Goal: Task Accomplishment & Management: Complete application form

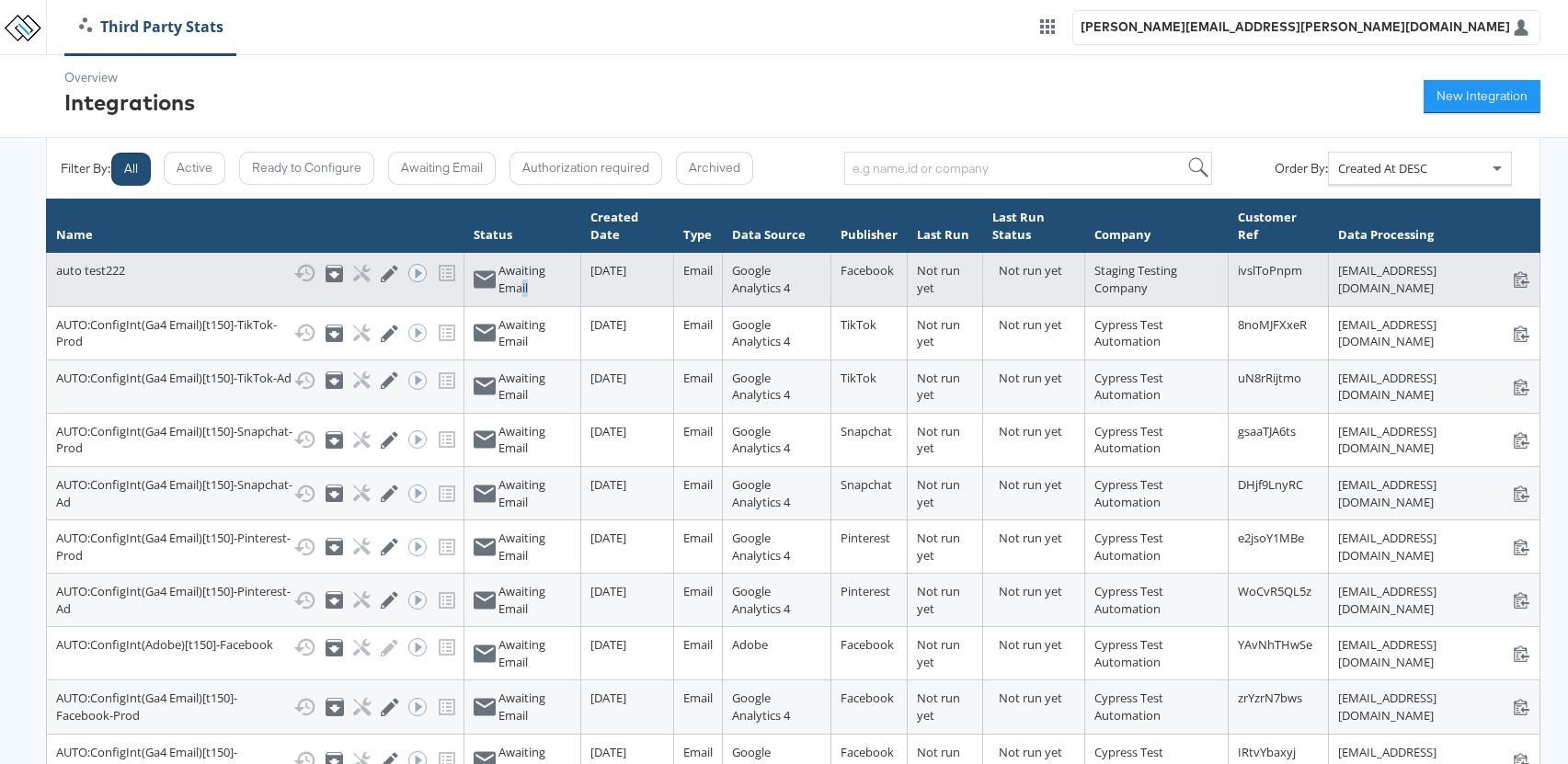
drag, startPoint x: 438, startPoint y: 309, endPoint x: 430, endPoint y: 297, distance: 14.4
click at [498, 297] on div "Awaiting Email" at bounding box center [535, 279] width 73 height 34
drag, startPoint x: 1086, startPoint y: 290, endPoint x: 1301, endPoint y: 286, distance: 215.0
click at [1338, 286] on div "stats+autotest222_ivslToPnpm@stitcherads.com stats+autotest222_ivslToPnpm@stitc…" at bounding box center [1434, 279] width 193 height 34
click at [1328, 306] on td "stats+autotest222_ivslToPnpm@stitcherads.com stats+autotest222_ivslToPnpm@stitc…" at bounding box center [1434, 280] width 211 height 53
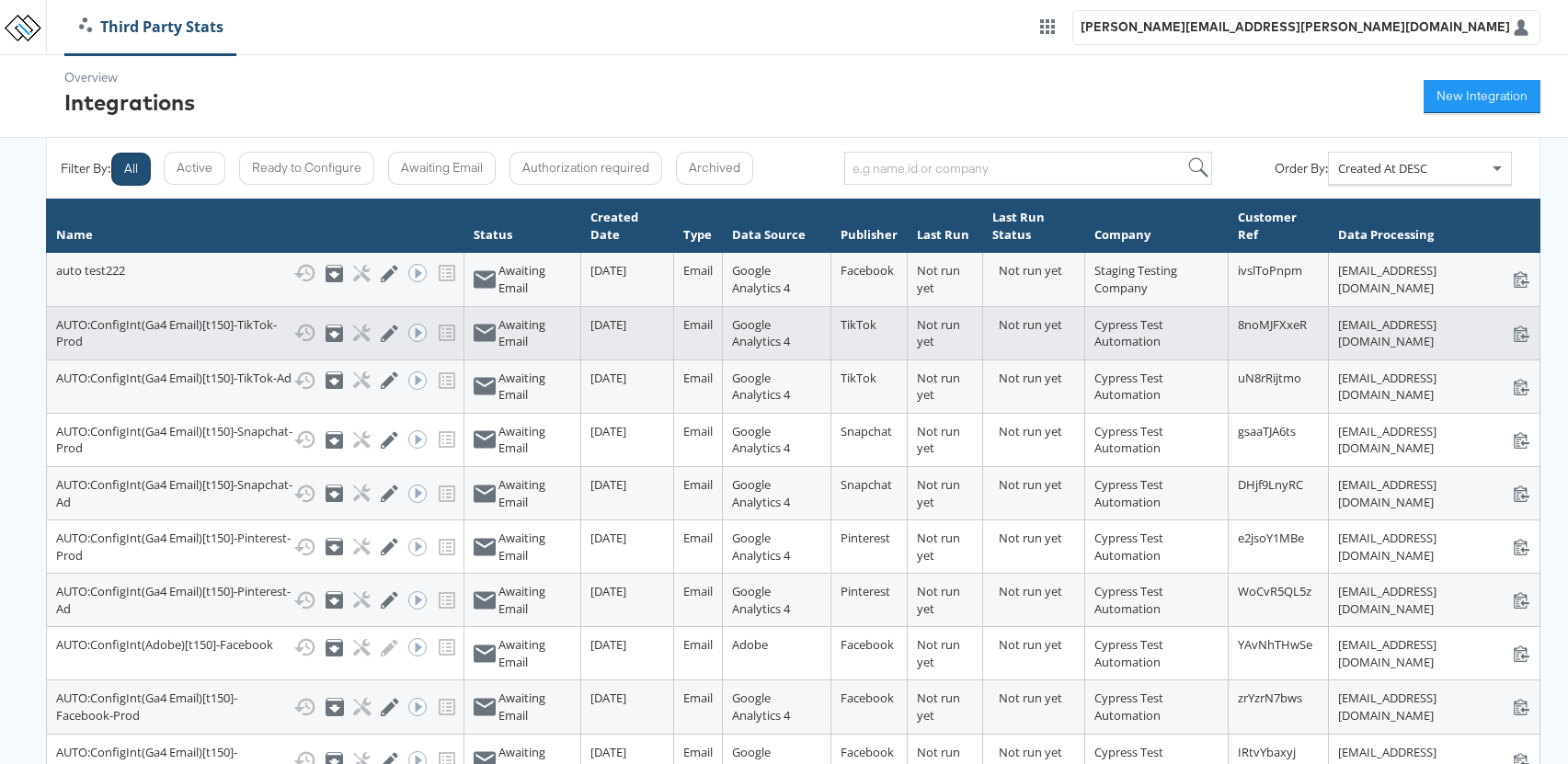
drag, startPoint x: 1480, startPoint y: 358, endPoint x: 1071, endPoint y: 365, distance: 409.1
click at [1338, 351] on div "stats+AUTOConfigIntGa4Emailt150TikTokProd_8noMJFXxeR@stitcherads.com stats+AUTO…" at bounding box center [1434, 333] width 193 height 34
copy div "stats+AUTOConfigIntGa4Emailt150TikTokProd_8noMJFXxeR@stitcherads.com"
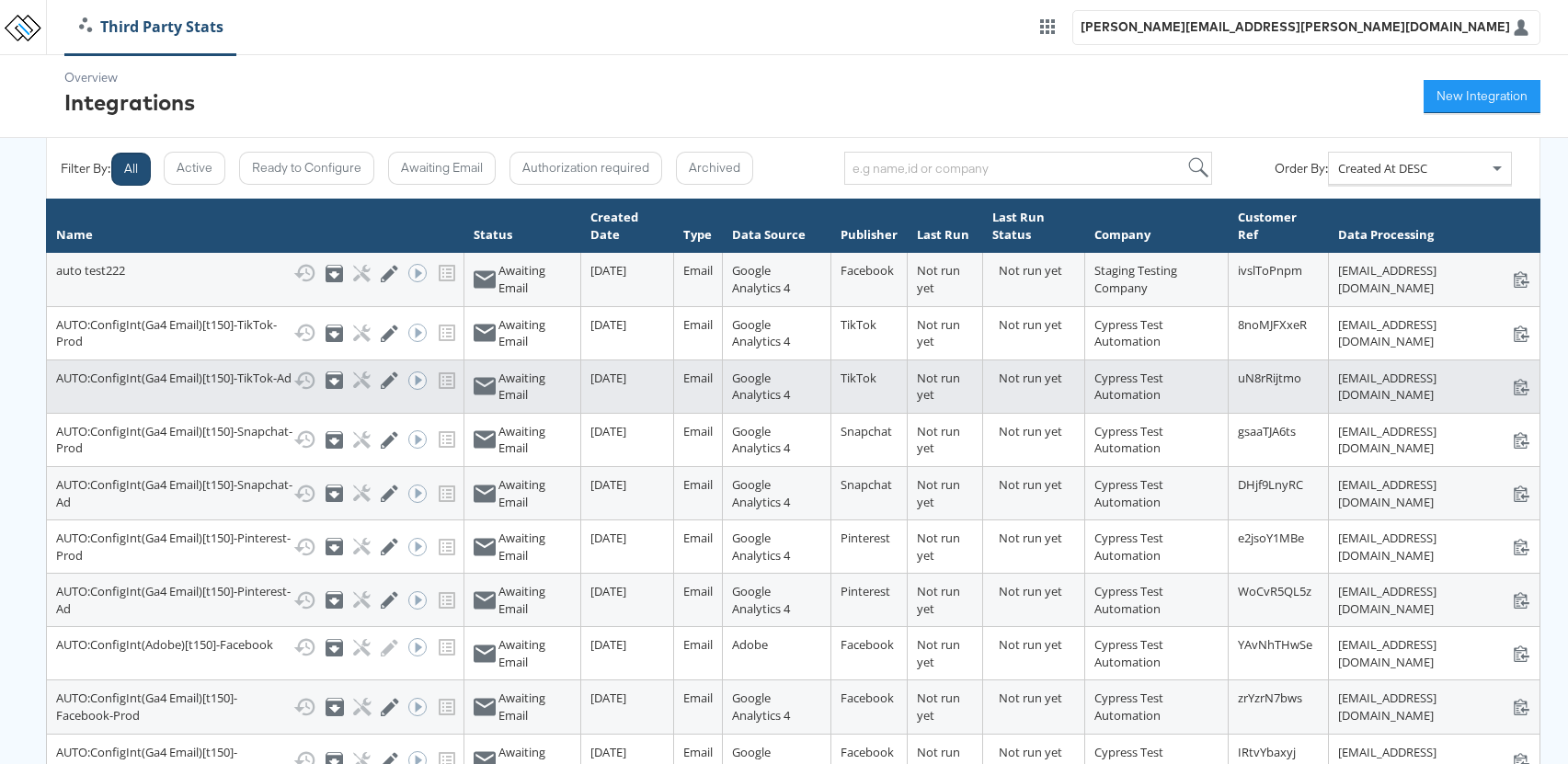
copy div "stats+AUTOConfigIntGa4Emailt150TikTokProd_8noMJFXxeR@stitcherads.com"
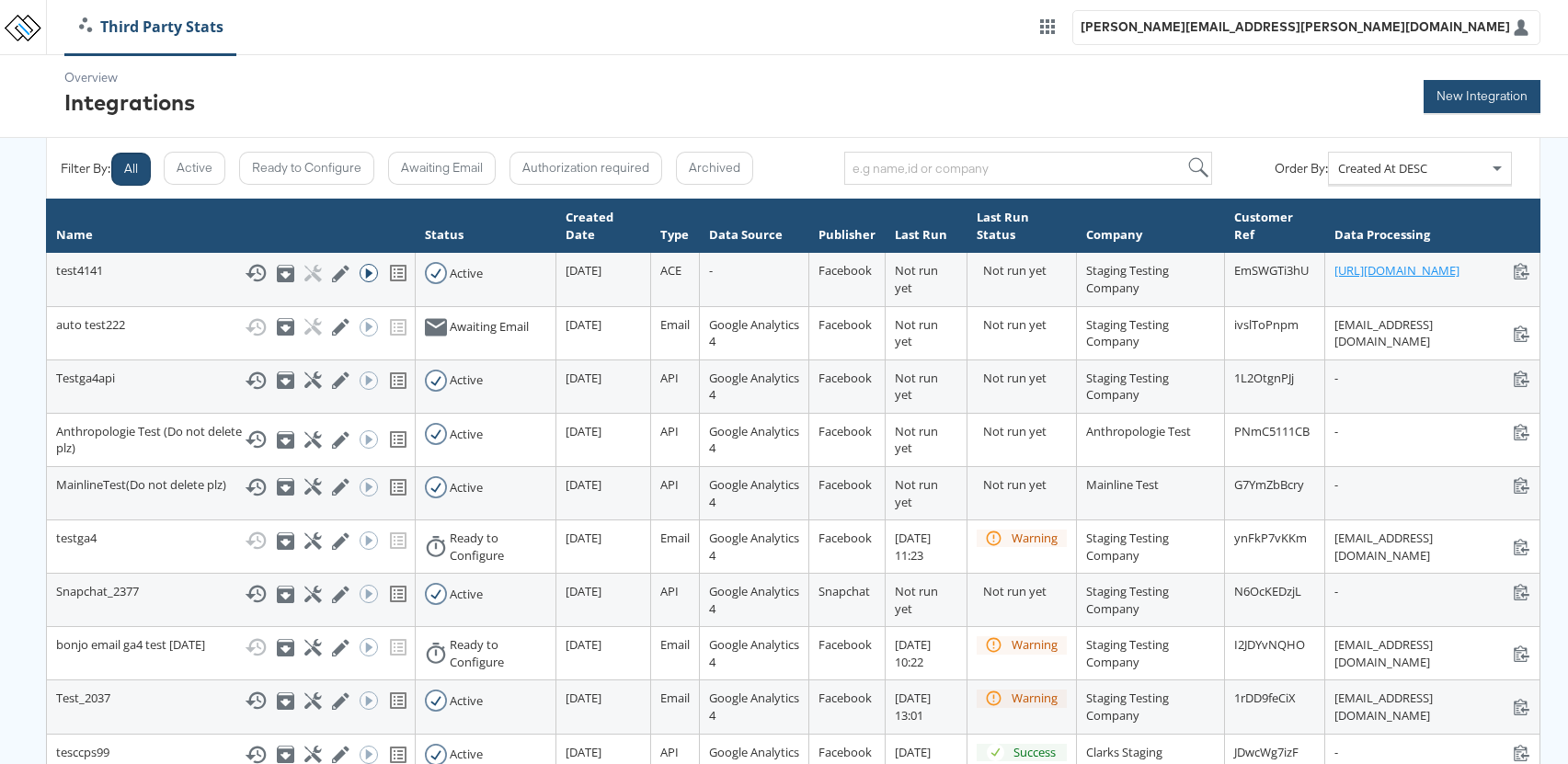
click at [1504, 98] on button "New Integration" at bounding box center [1482, 97] width 117 height 34
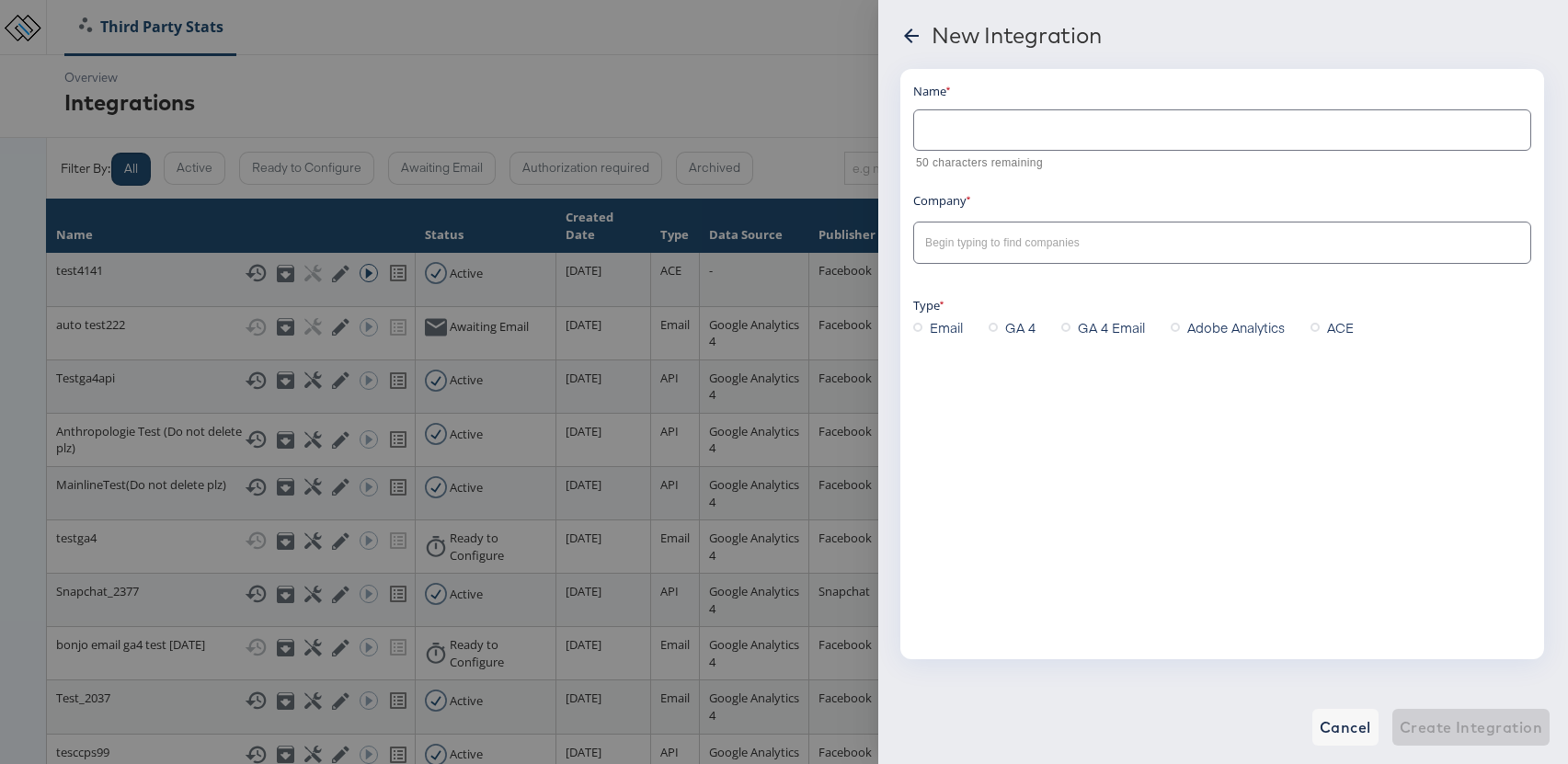
click at [973, 140] on input "text" at bounding box center [1222, 123] width 617 height 40
type input "anusha test integration 16 sep"
click at [989, 247] on input "text" at bounding box center [1208, 242] width 573 height 21
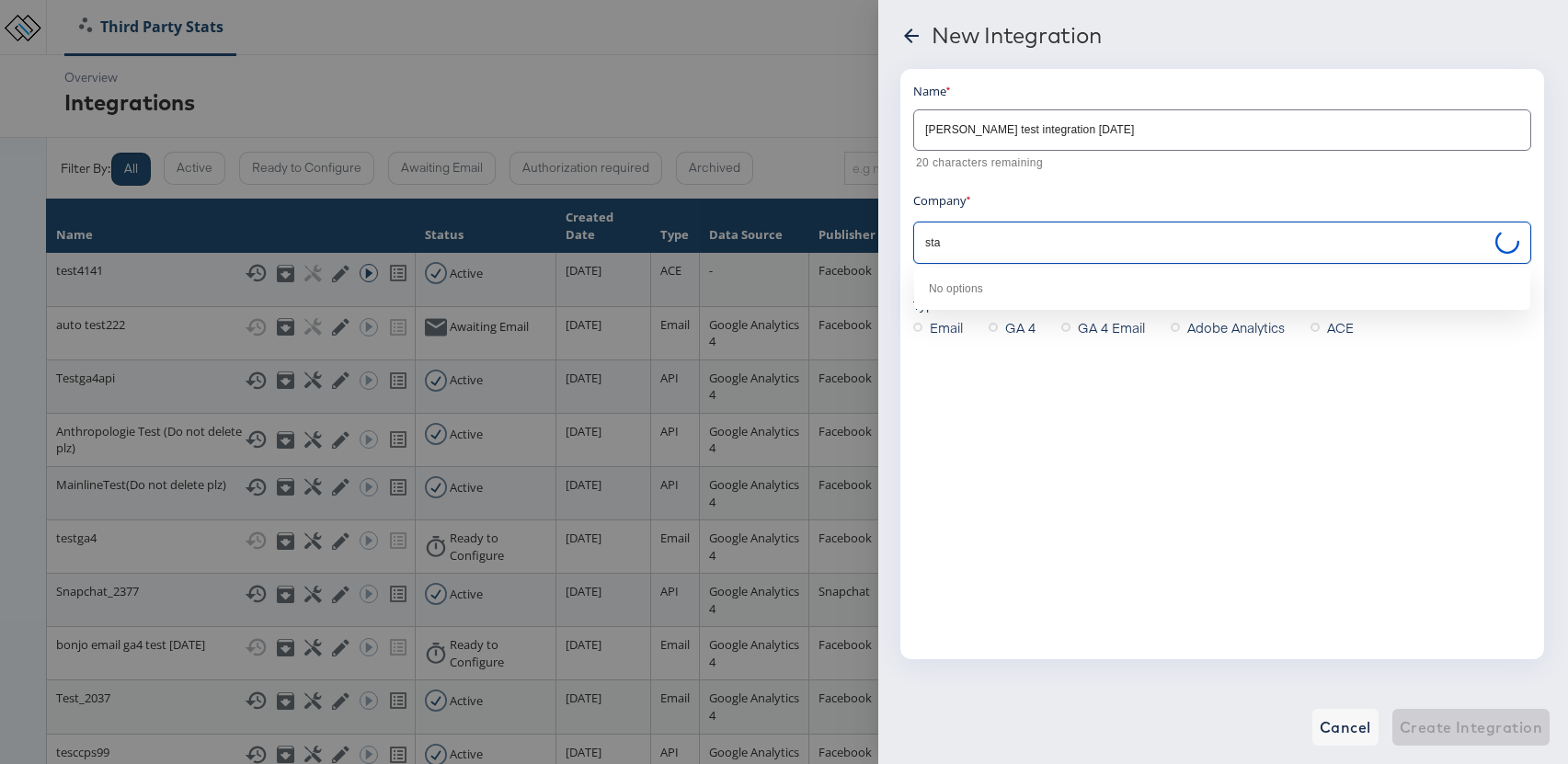
type input "stag"
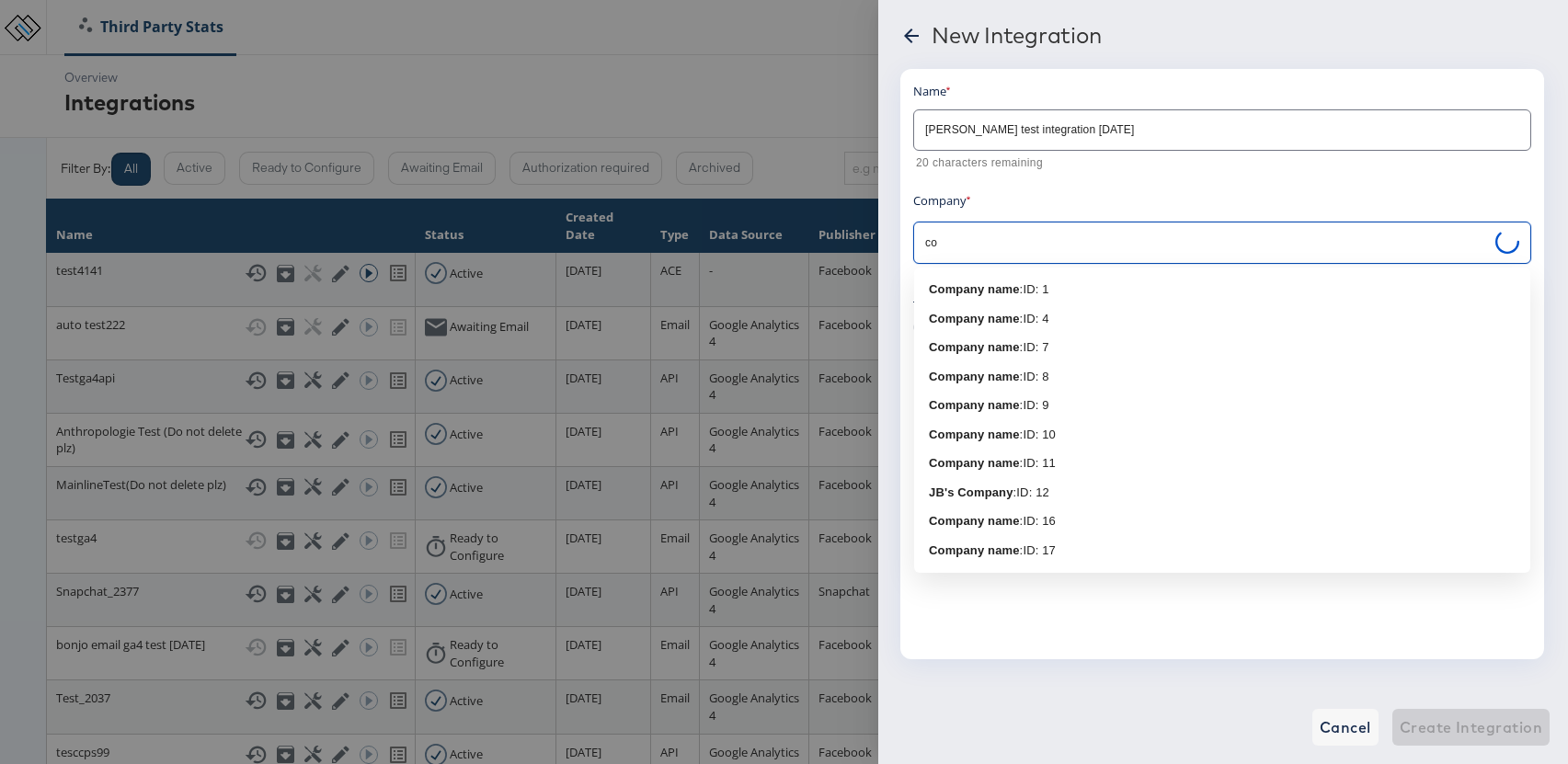
type input "c"
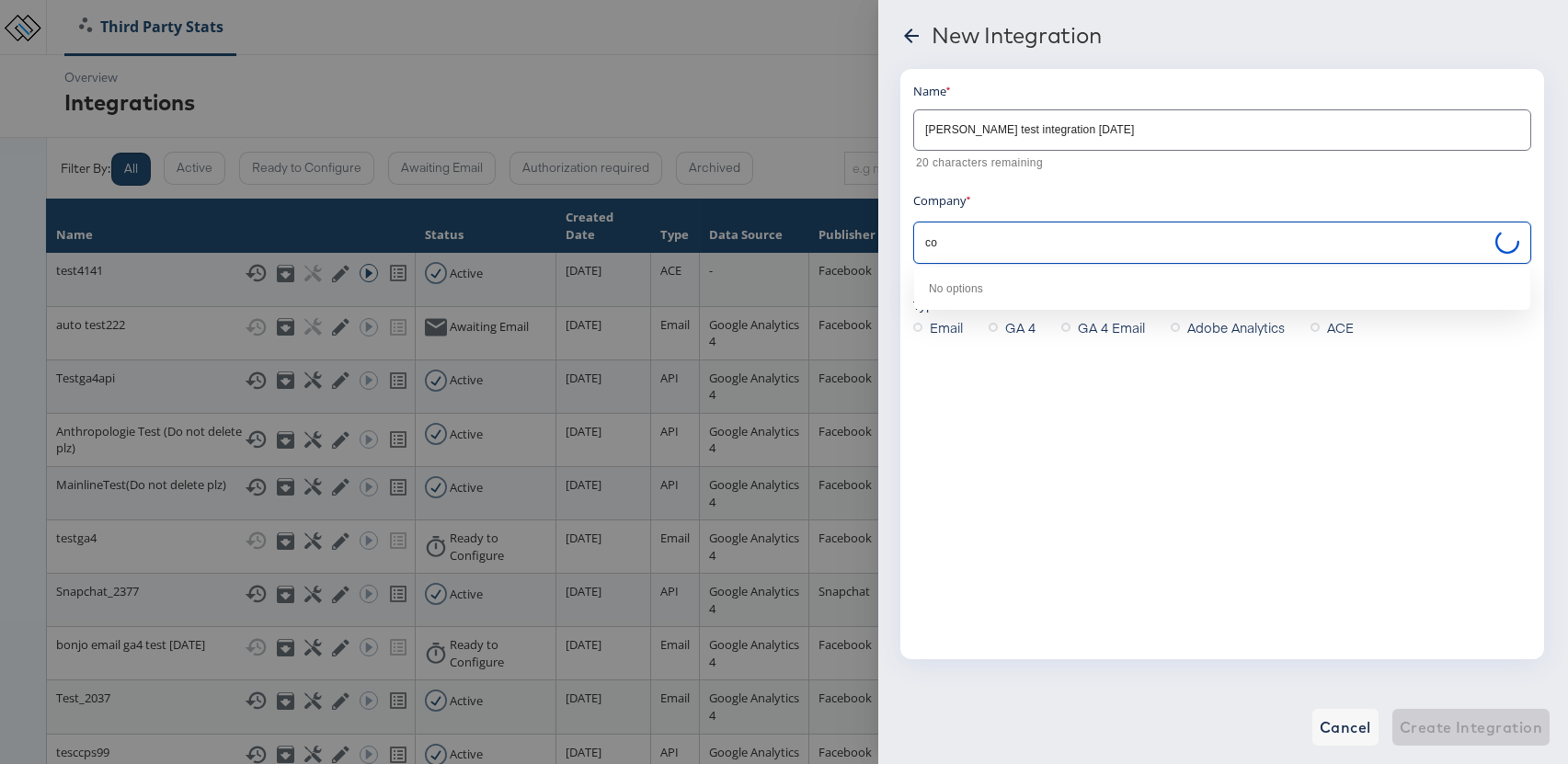
type input "com"
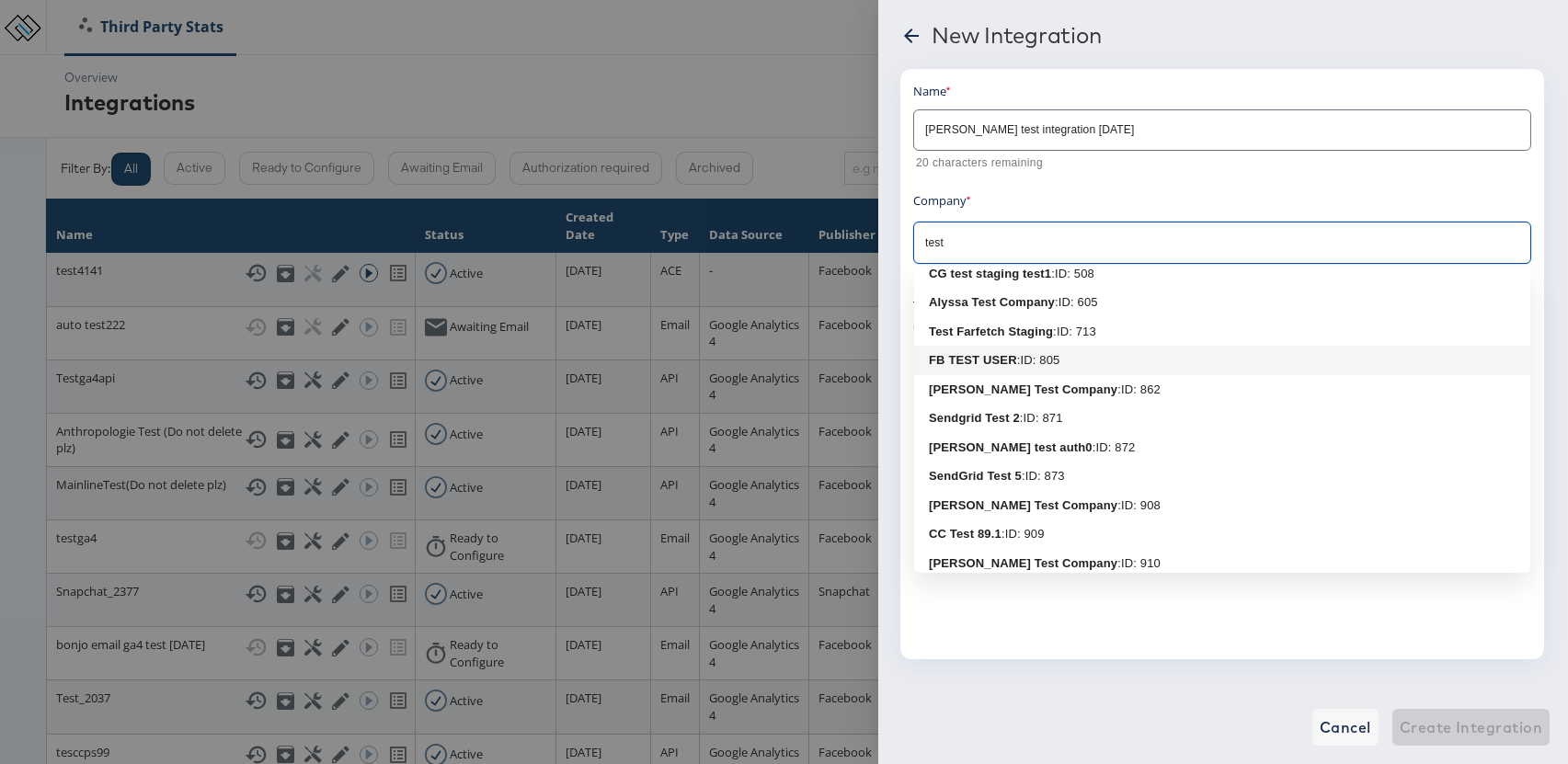
scroll to position [115, 0]
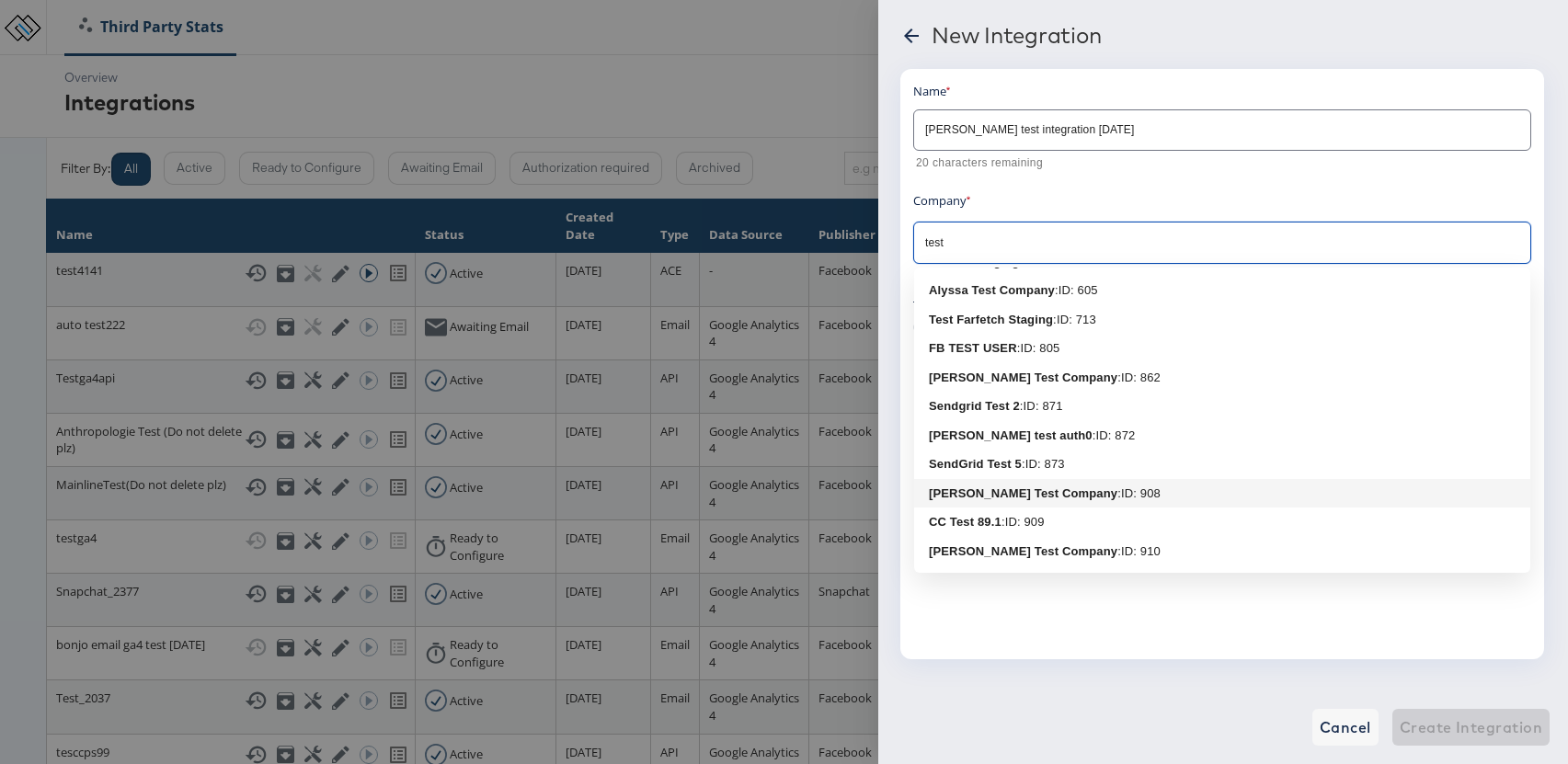
click at [1117, 487] on div ": ID: 908" at bounding box center [1139, 493] width 43 height 19
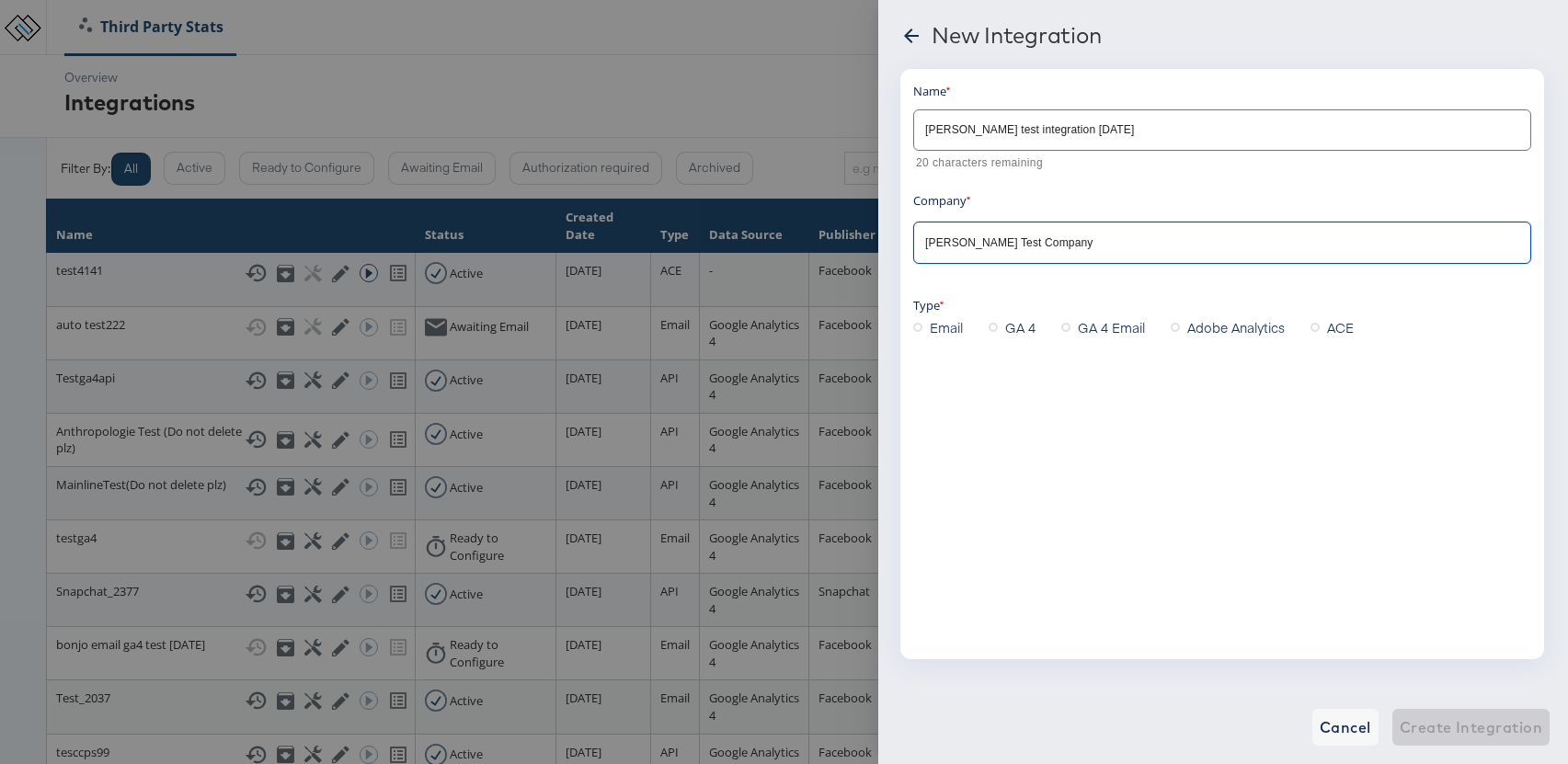
type input "[PERSON_NAME] Test Company"
click at [1068, 329] on icon at bounding box center [1065, 327] width 9 height 9
click at [0, 0] on input "GA 4 Email" at bounding box center [0, 0] width 0 height 0
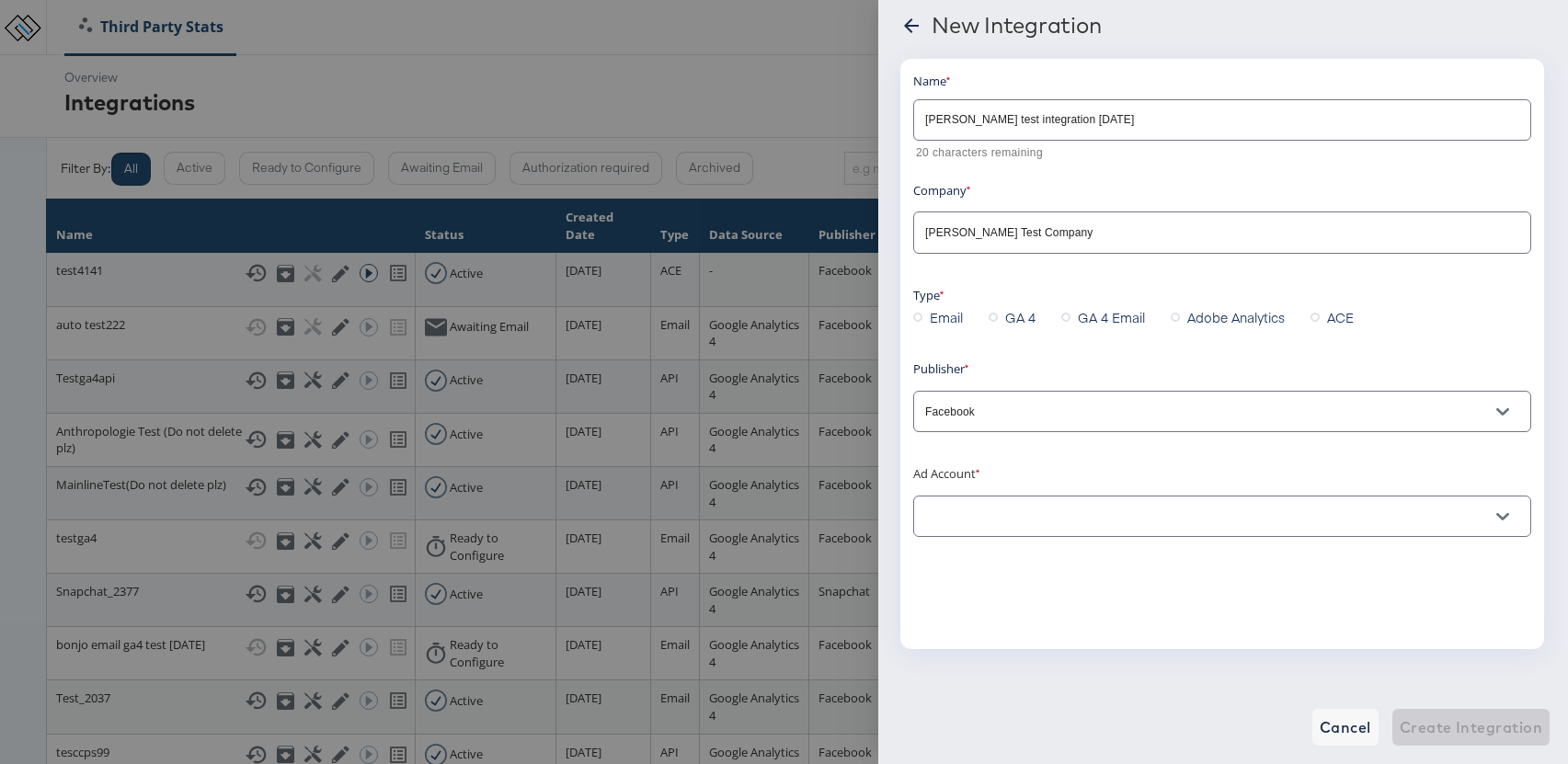
click at [983, 514] on input "text" at bounding box center [1208, 517] width 573 height 21
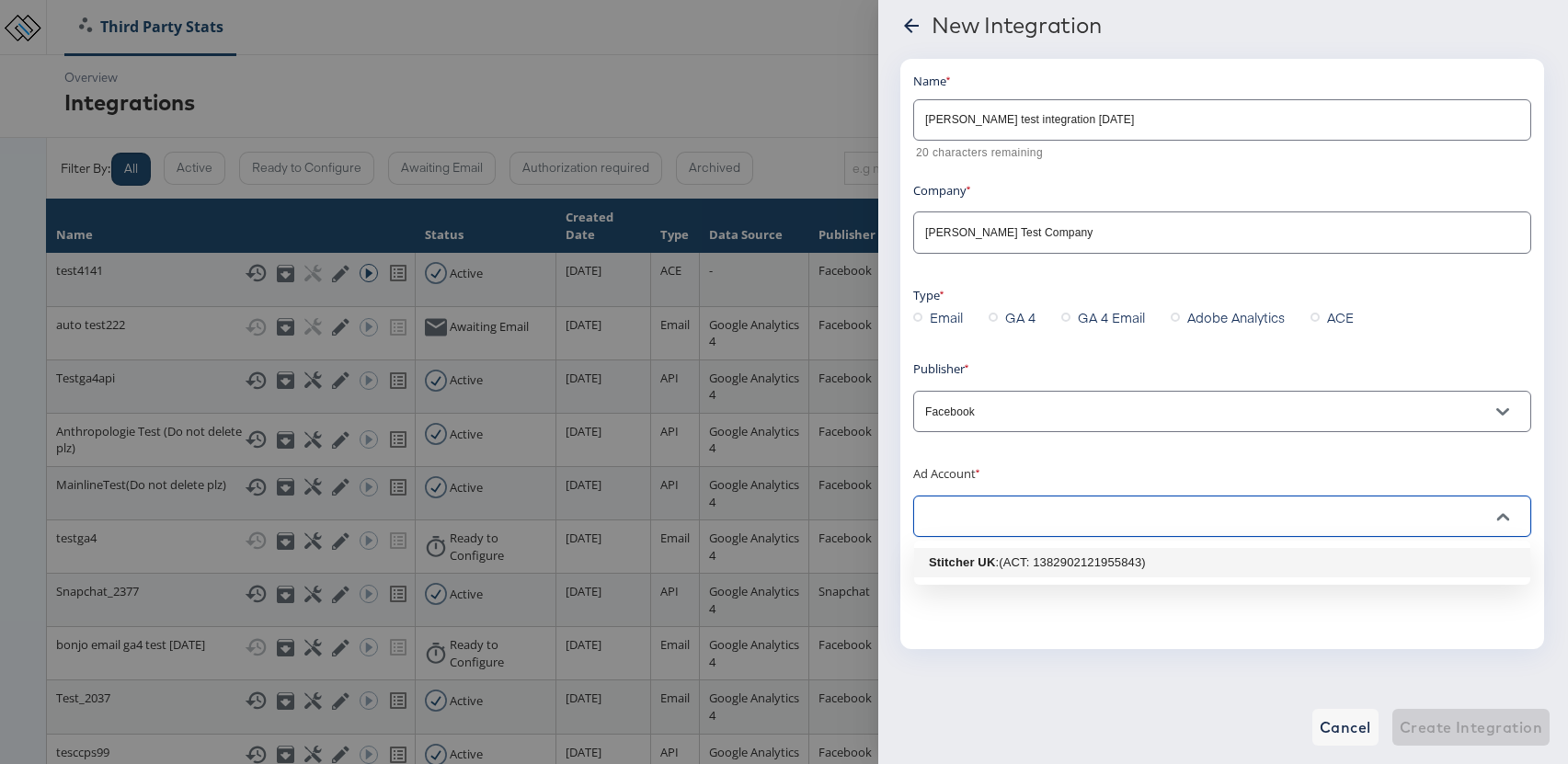
click at [1040, 557] on div ": (ACT: 1382902121955843)" at bounding box center [1070, 562] width 150 height 19
type input "Stitcher UK: (ACT: 1382902121955843)"
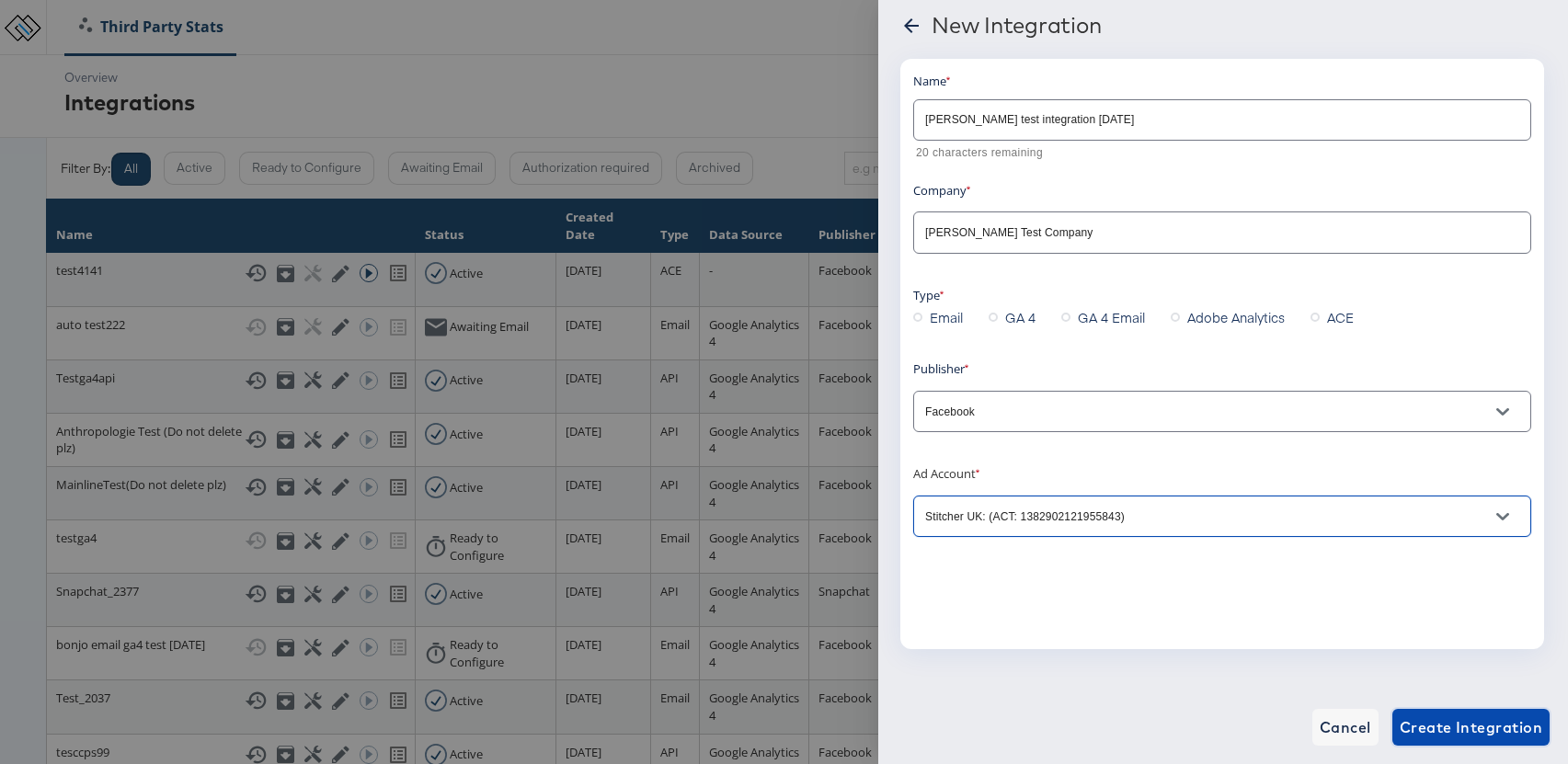
click at [1496, 727] on span "Create Integration" at bounding box center [1471, 727] width 142 height 26
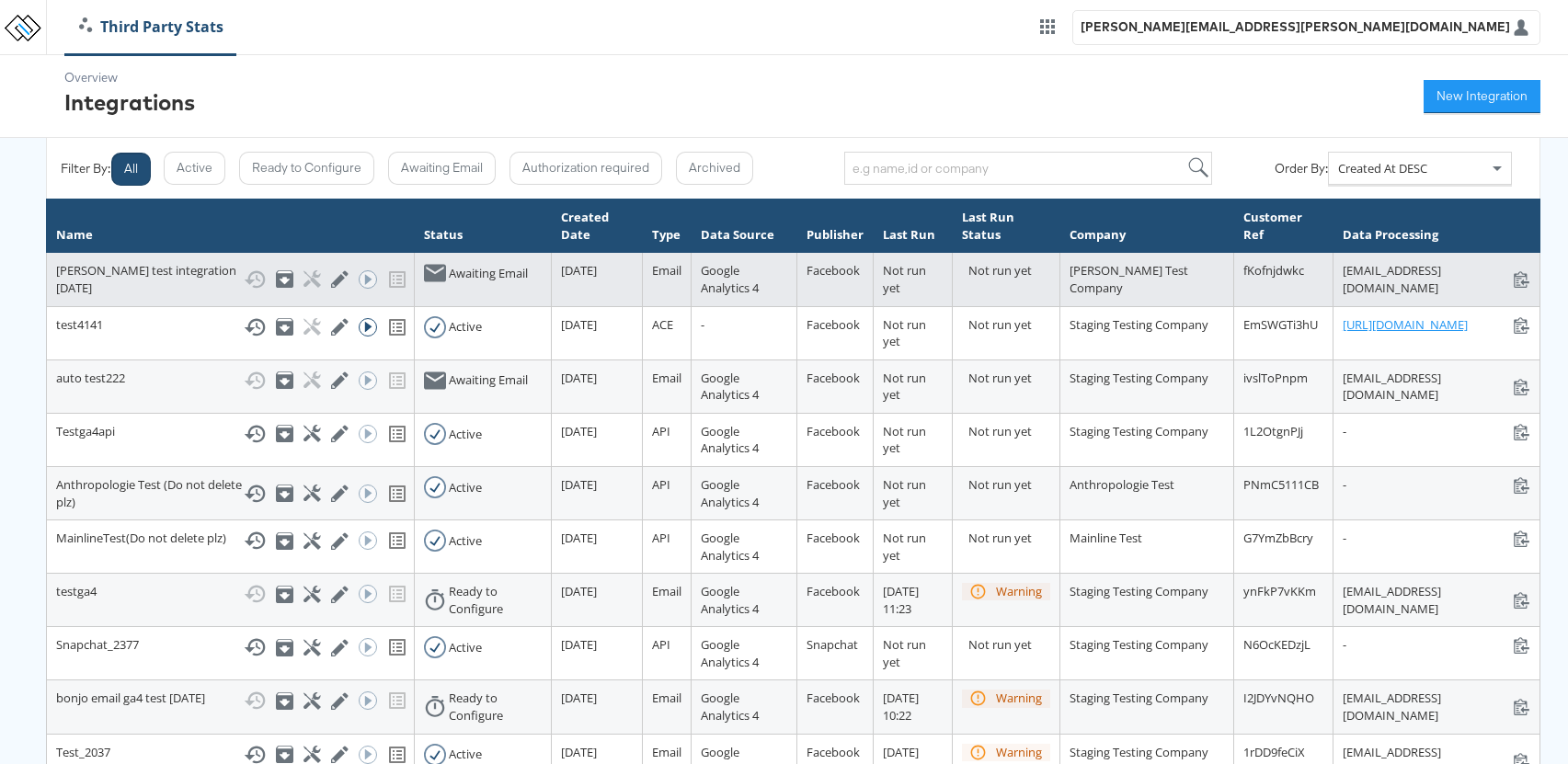
drag, startPoint x: 1477, startPoint y: 268, endPoint x: 1140, endPoint y: 273, distance: 337.0
click at [1333, 273] on td "stats+anushatestintegration16sep_fKofnjdwkc@stitcherads.com stats+anushatestint…" at bounding box center [1436, 280] width 206 height 53
copy div "[EMAIL_ADDRESS][DOMAIN_NAME]"
